Goal: Contribute content: Add original content to the website for others to see

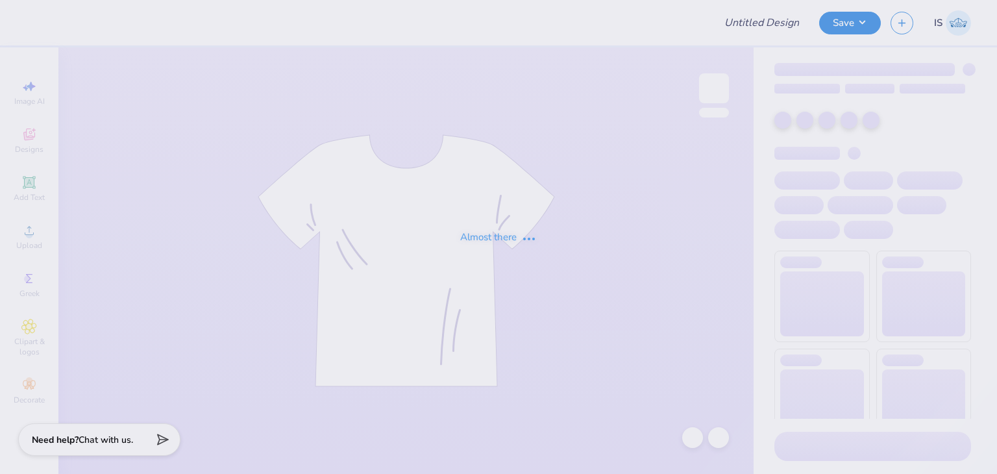
type input "[PERSON_NAME] : The [GEOGRAPHIC_DATA][US_STATE]"
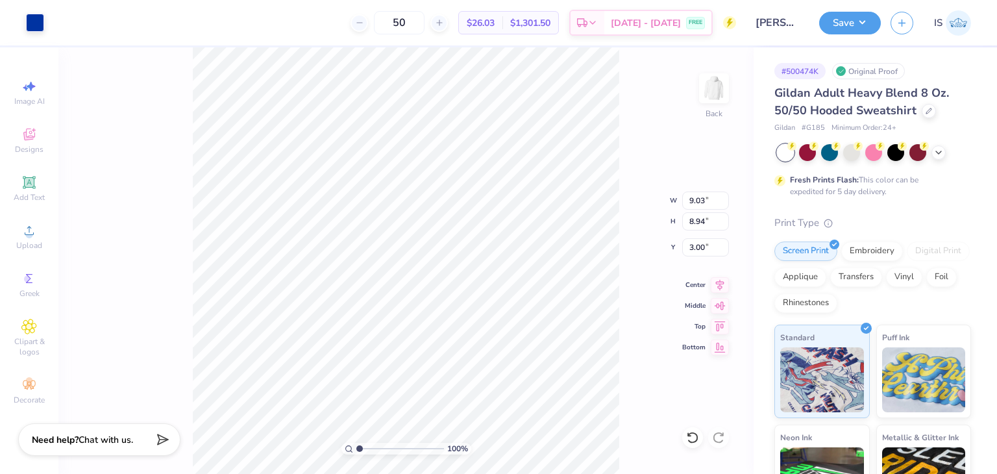
type input "9.03"
type input "8.94"
type input "10.20"
type input "10.09"
click at [873, 27] on button "Save" at bounding box center [850, 21] width 62 height 23
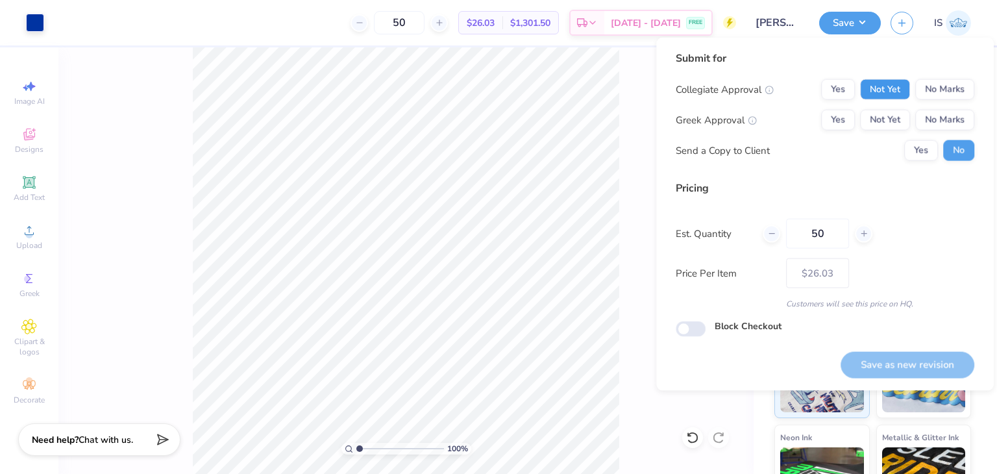
click at [880, 90] on button "Not Yet" at bounding box center [885, 89] width 50 height 21
click at [950, 112] on button "No Marks" at bounding box center [944, 120] width 59 height 21
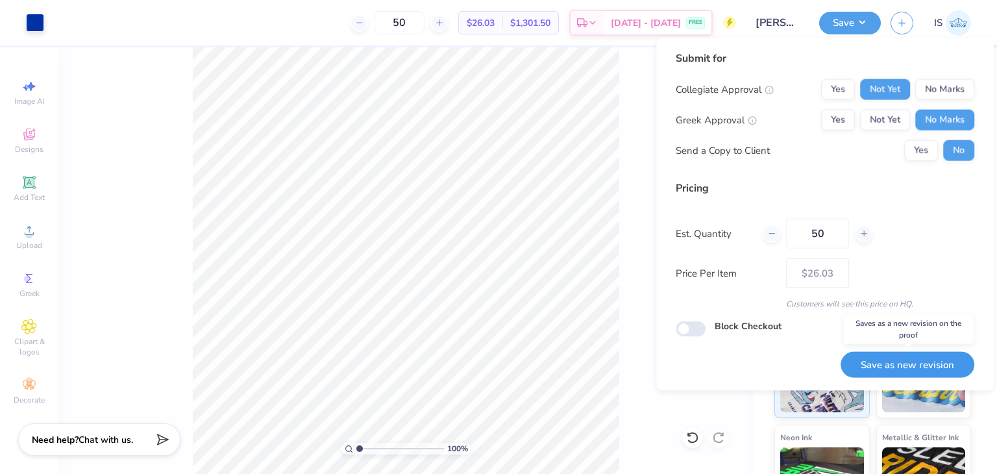
click at [879, 361] on button "Save as new revision" at bounding box center [908, 364] width 134 height 27
type input "– –"
